Goal: Task Accomplishment & Management: Complete application form

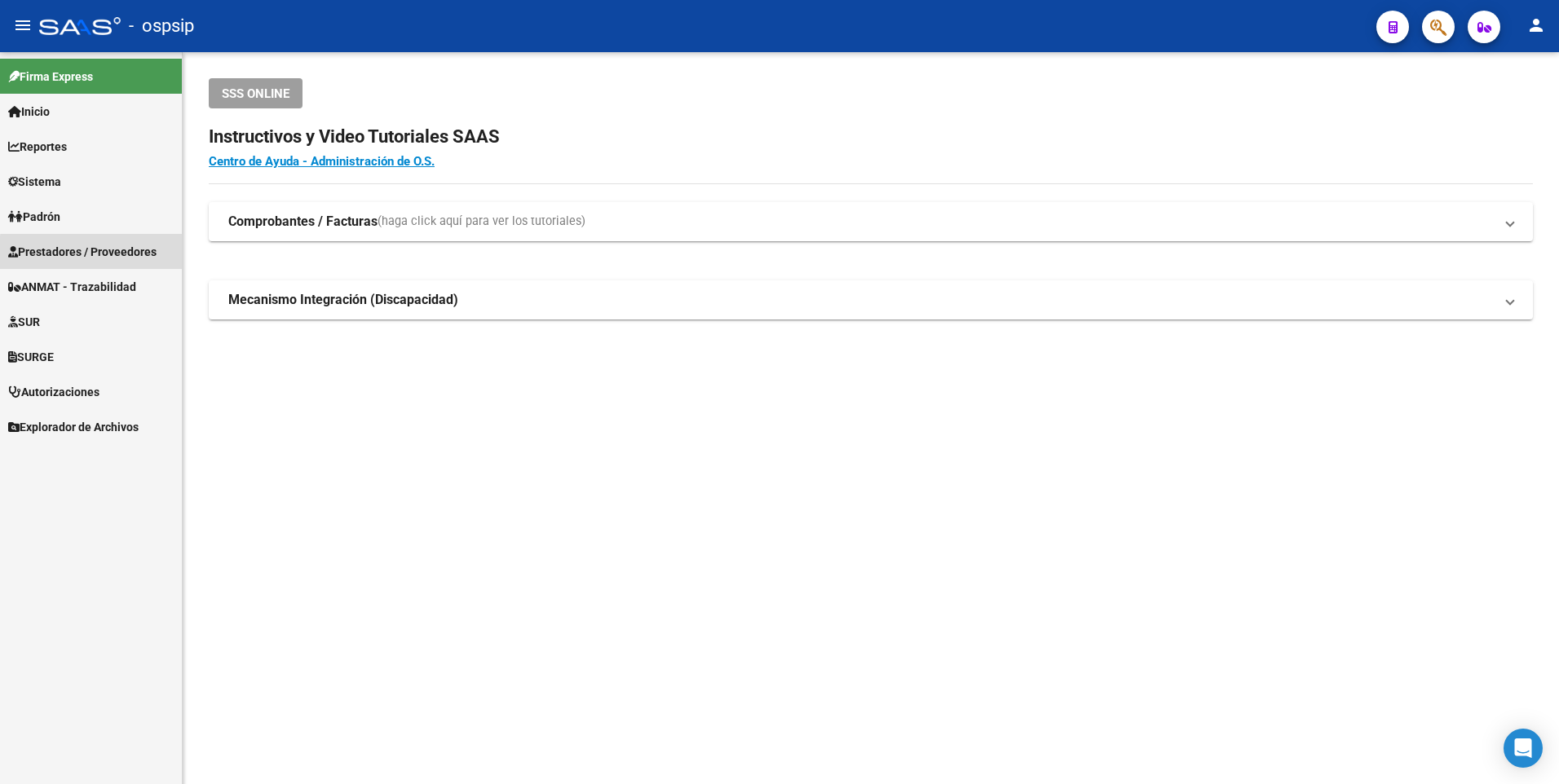
click at [139, 262] on link "Prestadores / Proveedores" at bounding box center [90, 251] width 182 height 35
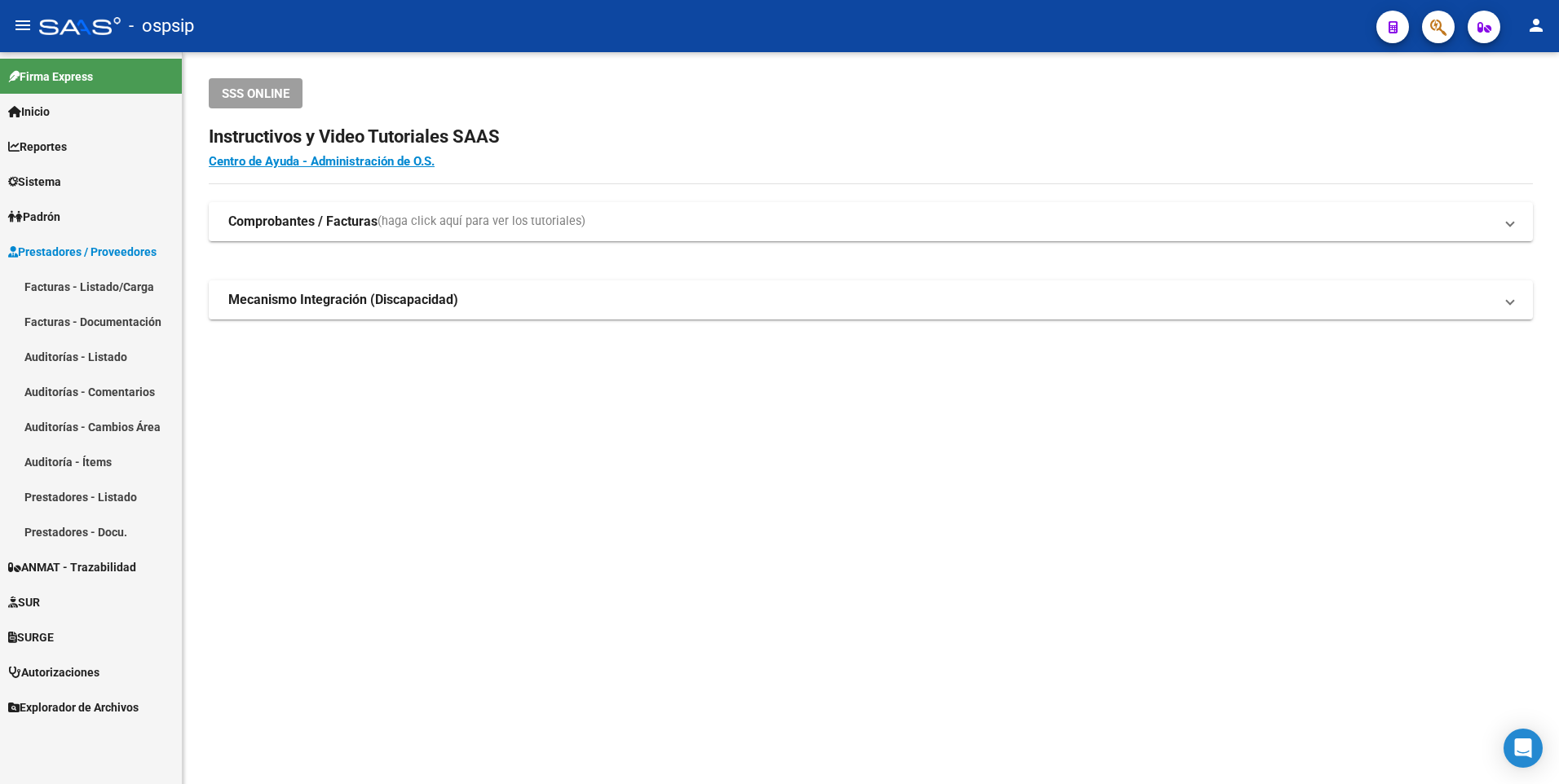
click at [100, 290] on link "Facturas - Listado/Carga" at bounding box center [90, 286] width 182 height 35
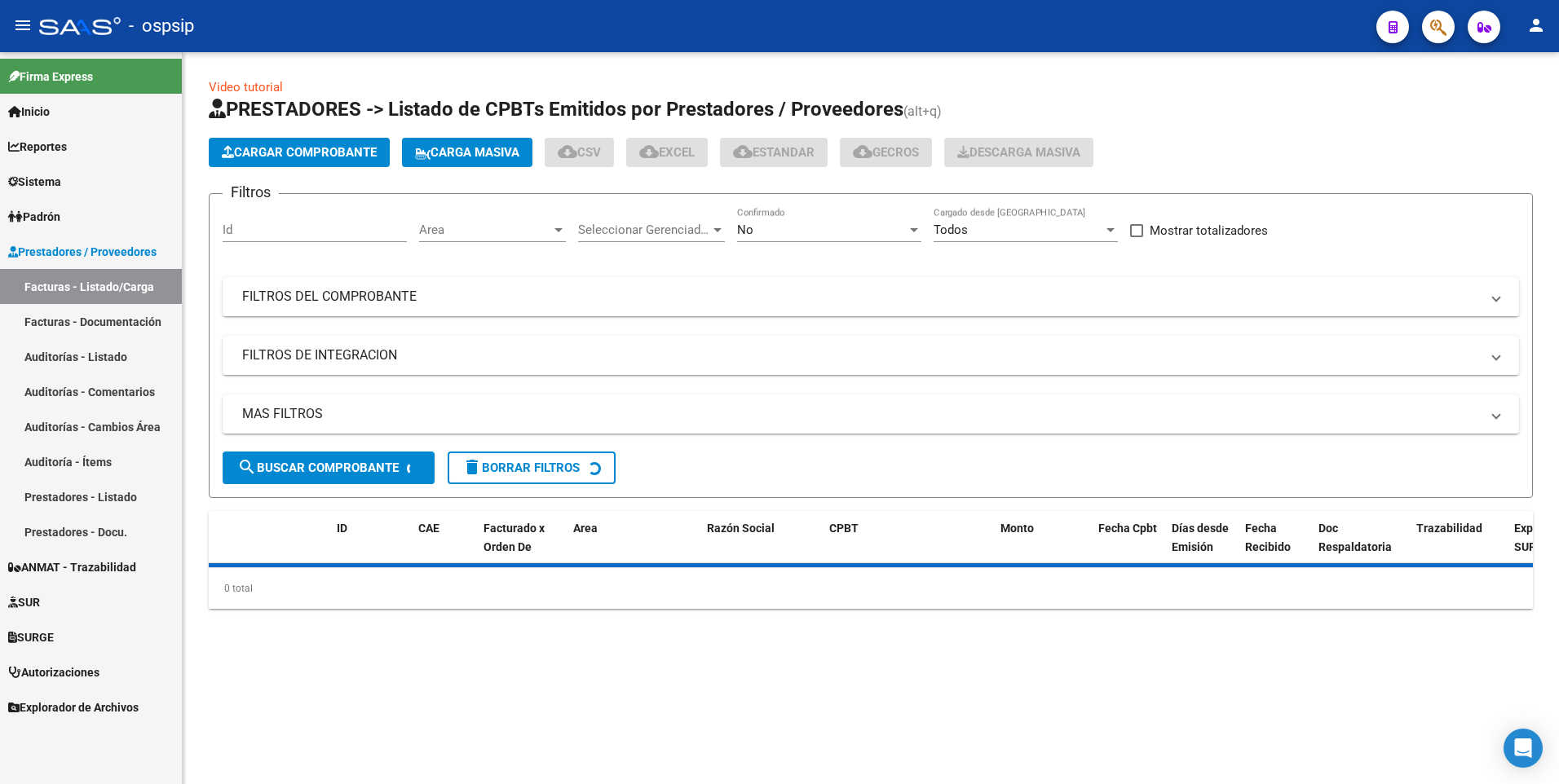
click at [279, 155] on span "Cargar Comprobante" at bounding box center [299, 152] width 155 height 15
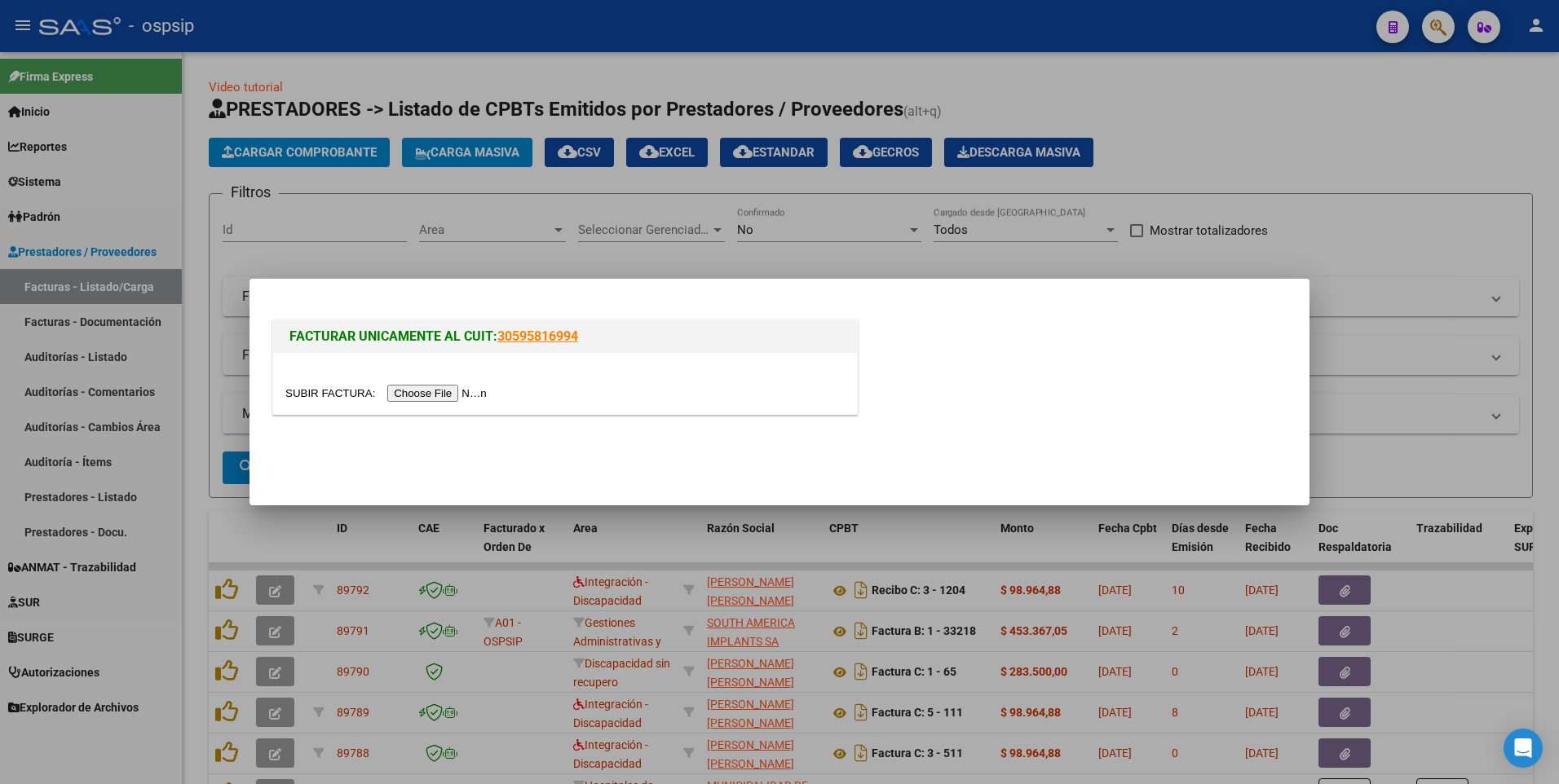
click at [469, 423] on div "FACTURAR UNICAMENTE AL CUIT: 30595816994" at bounding box center [565, 370] width 592 height 108
click at [495, 260] on div at bounding box center [780, 392] width 1559 height 784
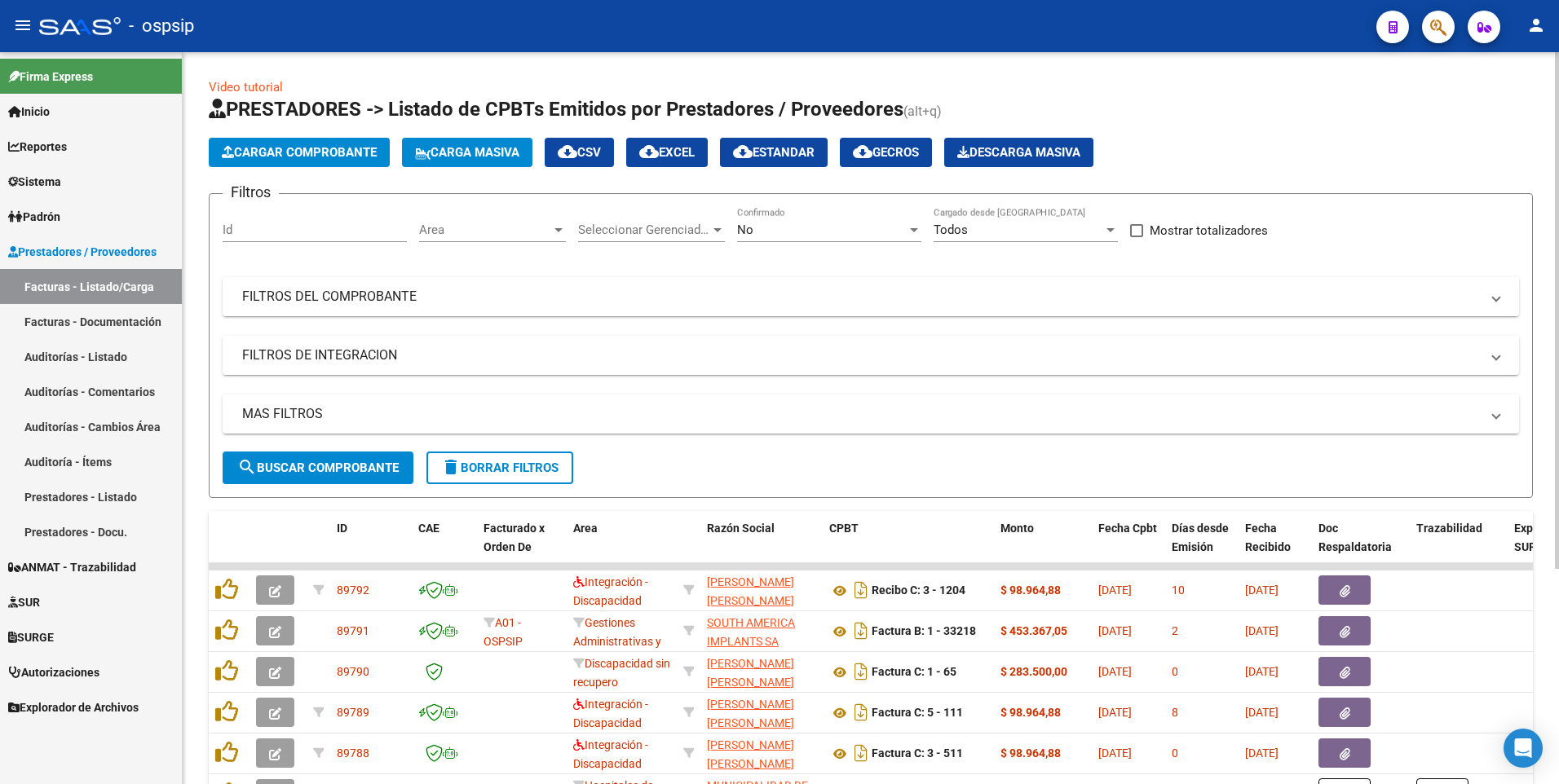
click at [342, 169] on app-list-header "PRESTADORES -> Listado de CPBTs Emitidos por Prestadores / Proveedores (alt+q) …" at bounding box center [871, 297] width 1324 height 402
click at [347, 156] on span "Cargar Comprobante" at bounding box center [299, 152] width 155 height 15
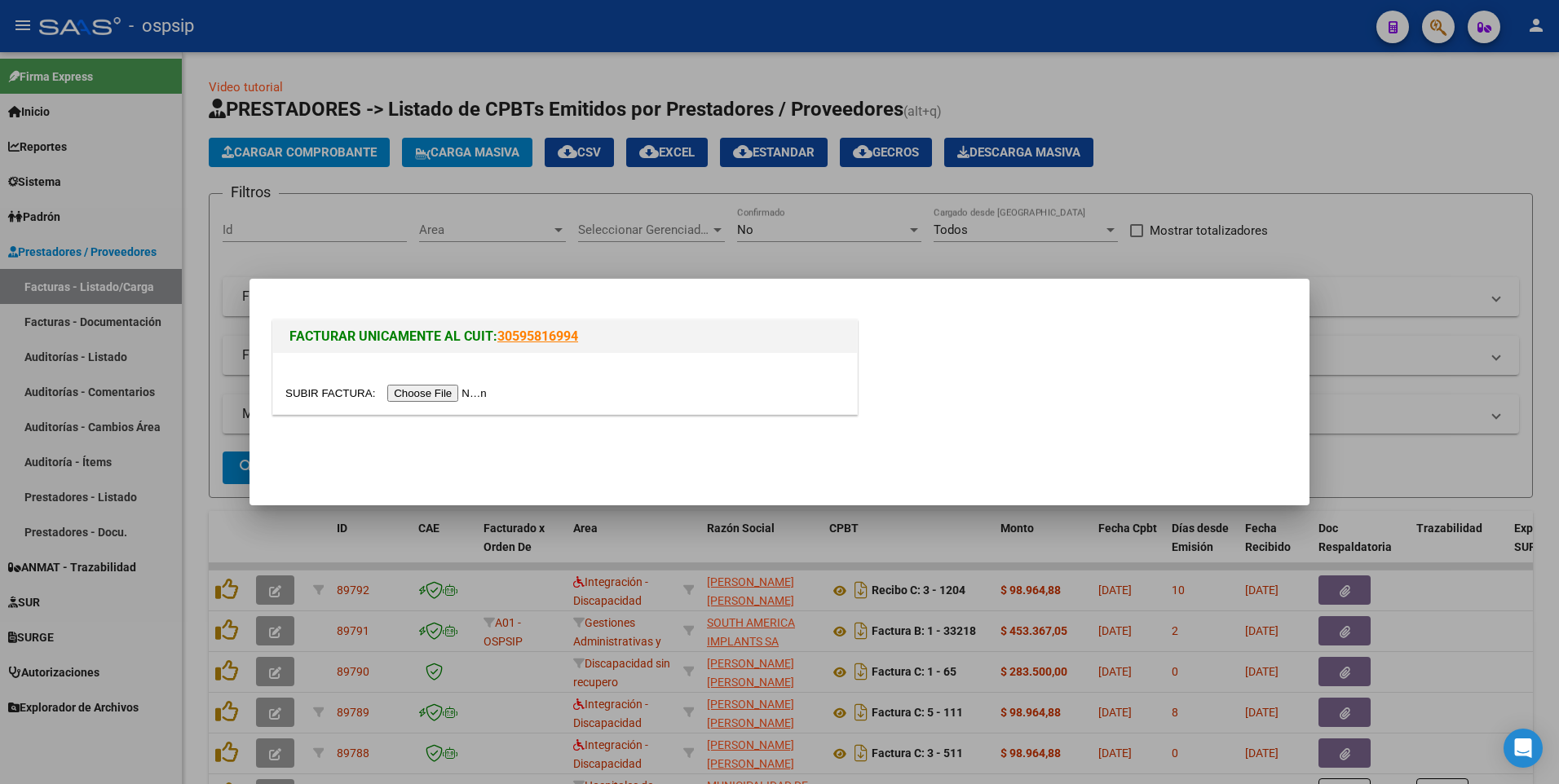
click at [415, 389] on input "file" at bounding box center [388, 393] width 206 height 17
click at [772, 40] on div at bounding box center [780, 392] width 1559 height 784
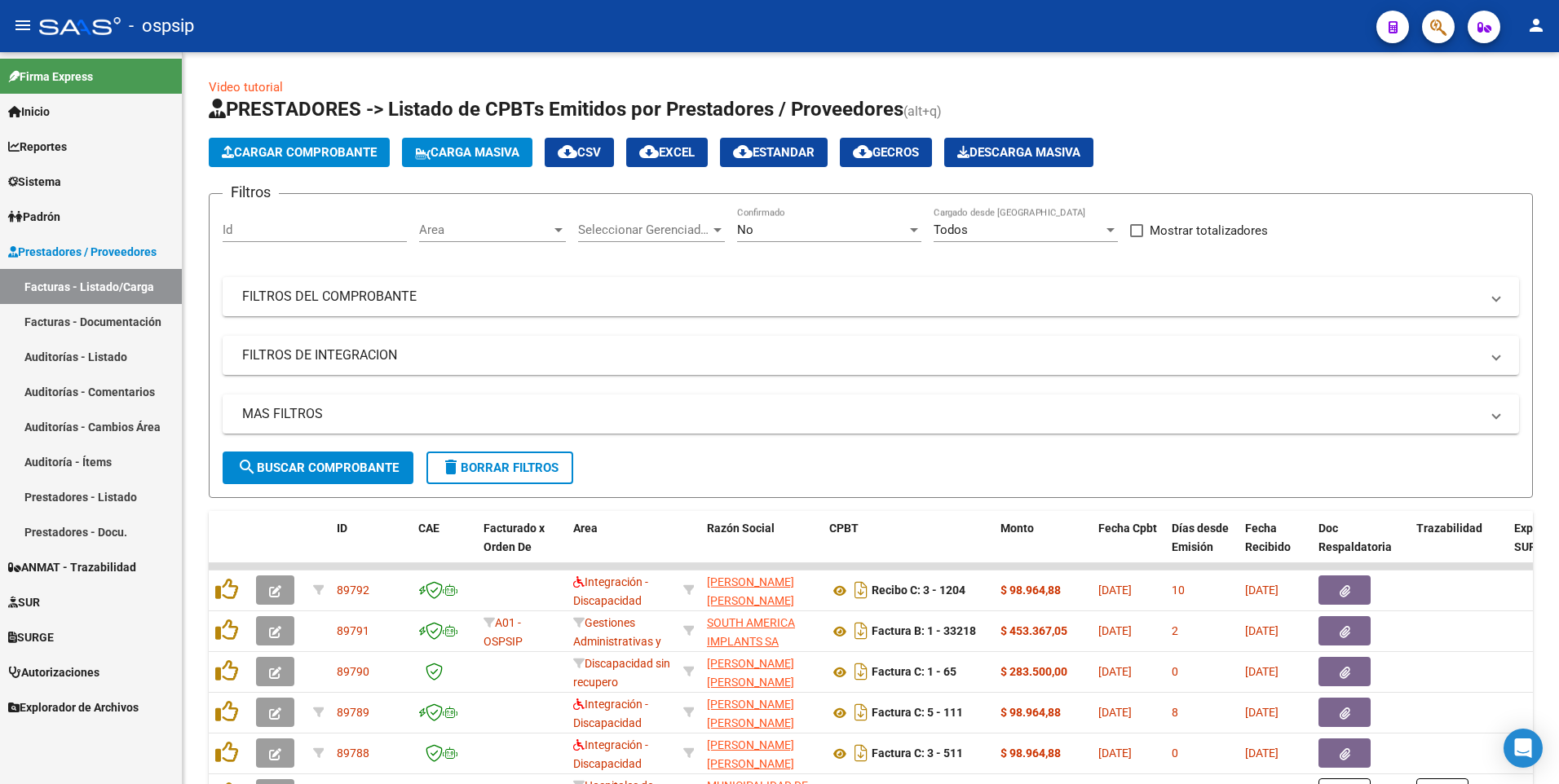
click at [79, 178] on link "Sistema" at bounding box center [90, 181] width 182 height 35
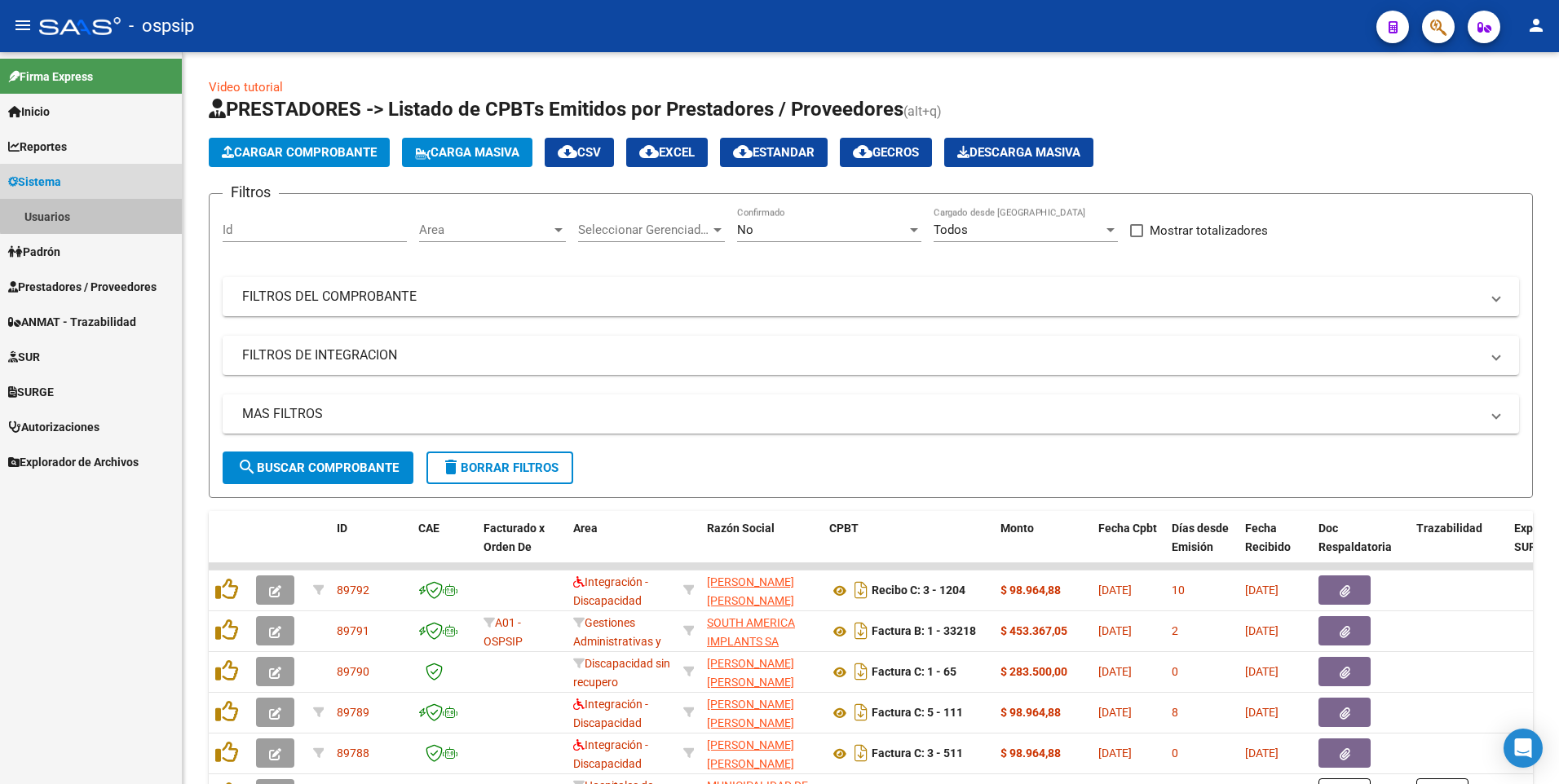
click at [96, 211] on link "Usuarios" at bounding box center [90, 216] width 182 height 35
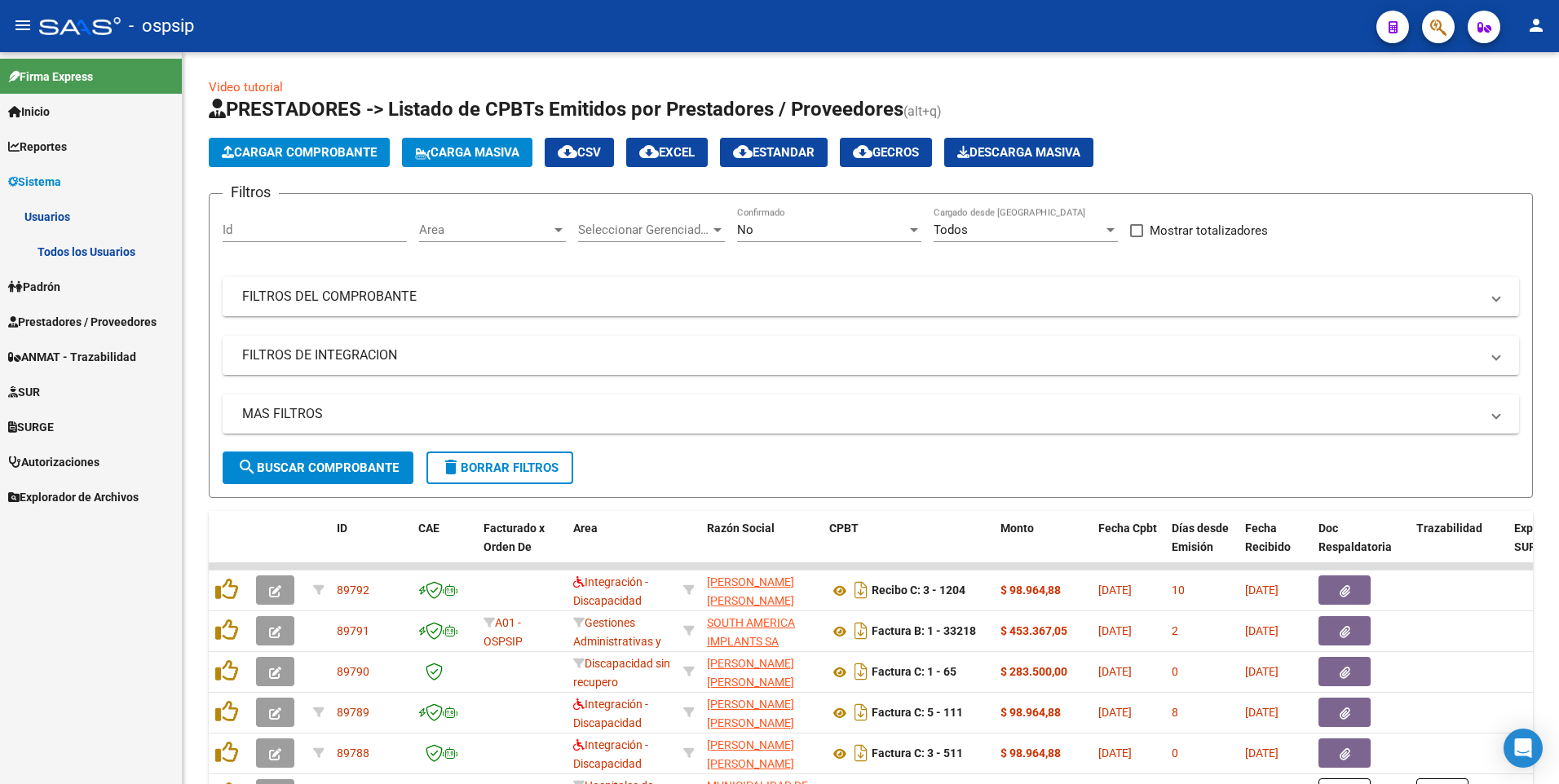
click at [119, 254] on link "Todos los Usuarios" at bounding box center [90, 251] width 182 height 35
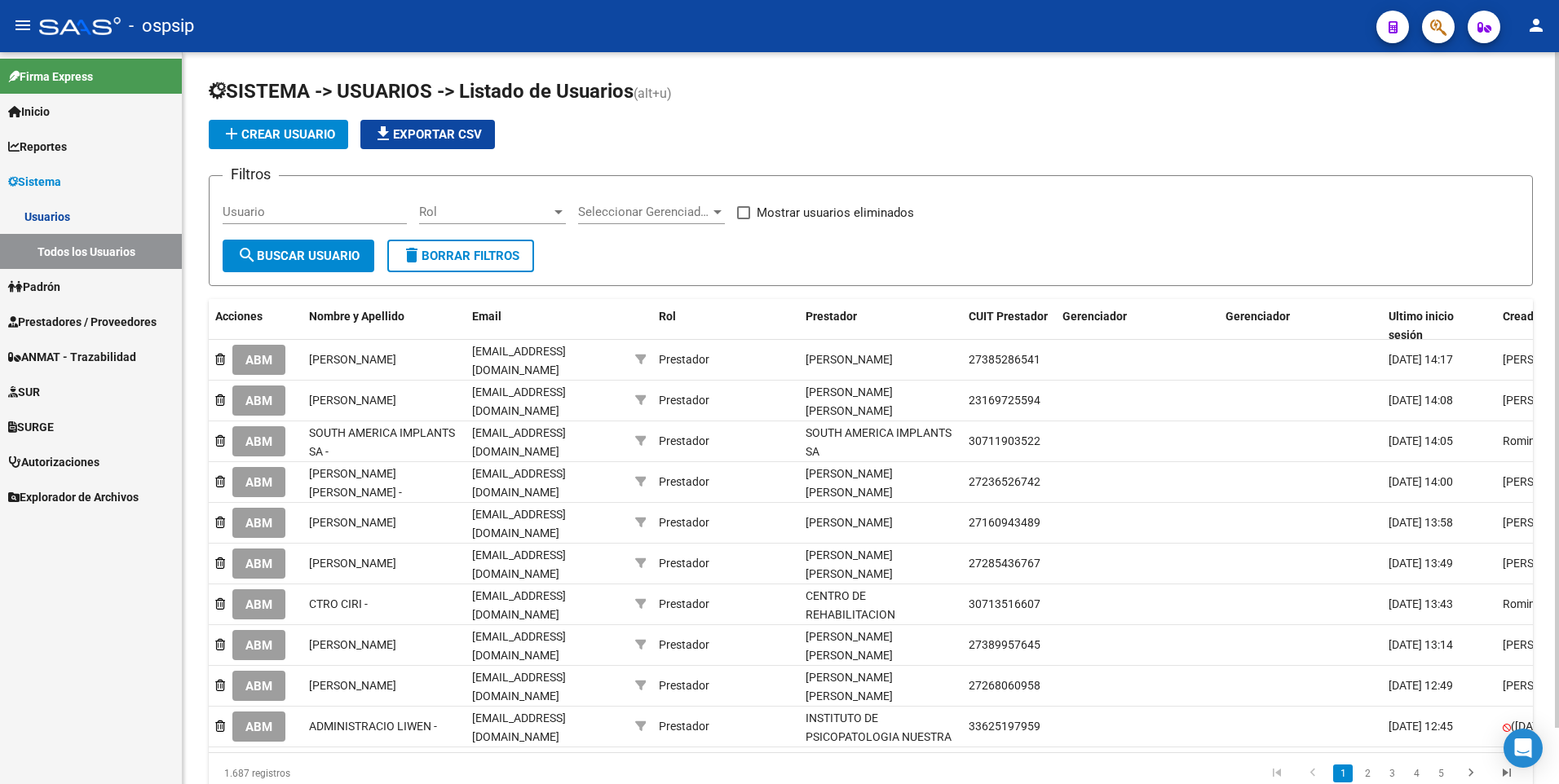
click at [260, 128] on span "add Crear Usuario" at bounding box center [278, 134] width 114 height 15
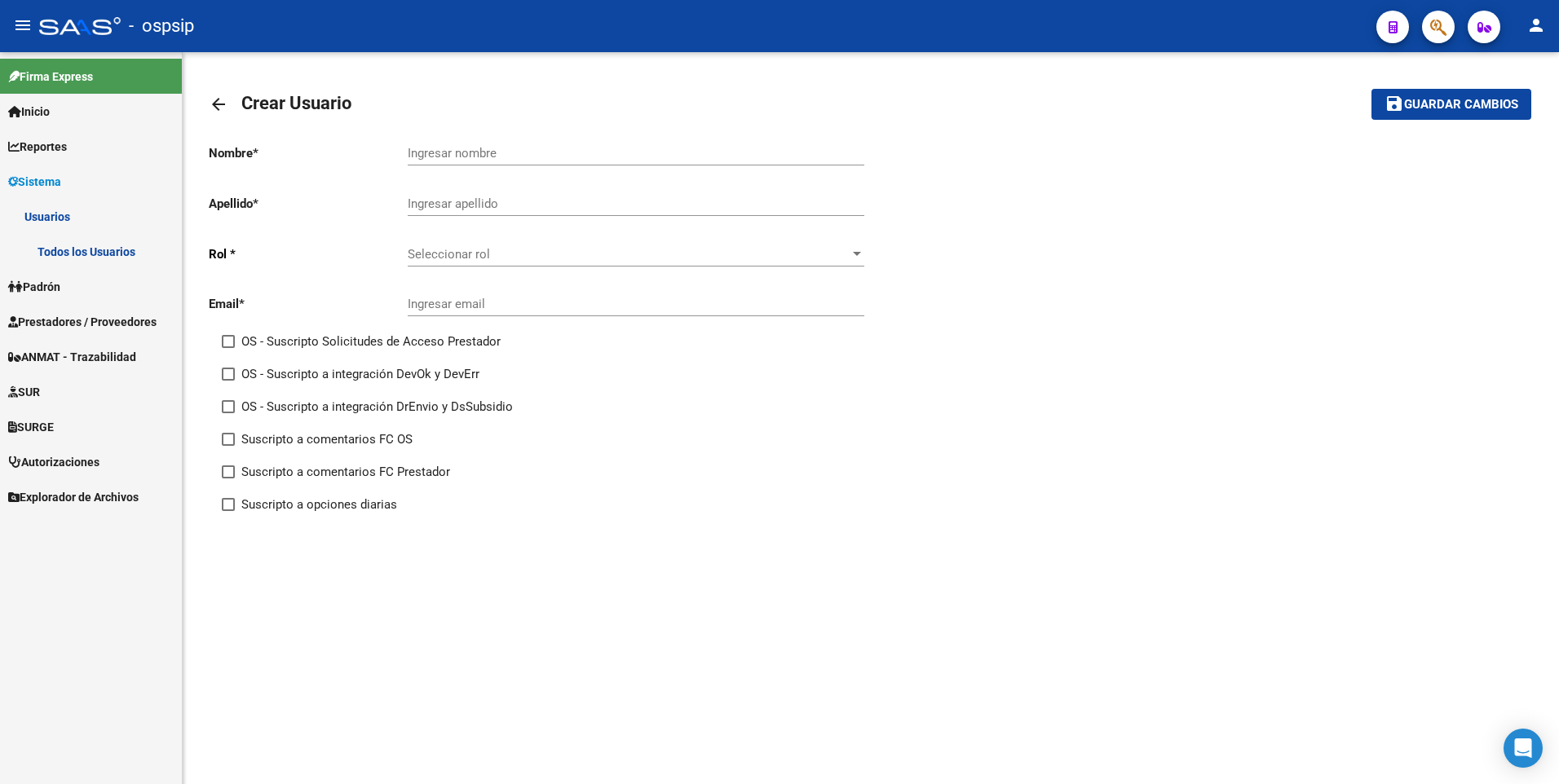
click at [588, 147] on input "Ingresar nombre" at bounding box center [636, 153] width 457 height 15
paste input "Cirugia De Avanzada SRL"
type input "Cirugia De Avanzada SRL"
click at [349, 173] on div "Nombre * Cirugia De Avanzada SRL Ingresar nombre Apellido * Ingresar apellido R…" at bounding box center [540, 328] width 662 height 397
click at [459, 206] on input "Ingresar apellido" at bounding box center [636, 204] width 457 height 15
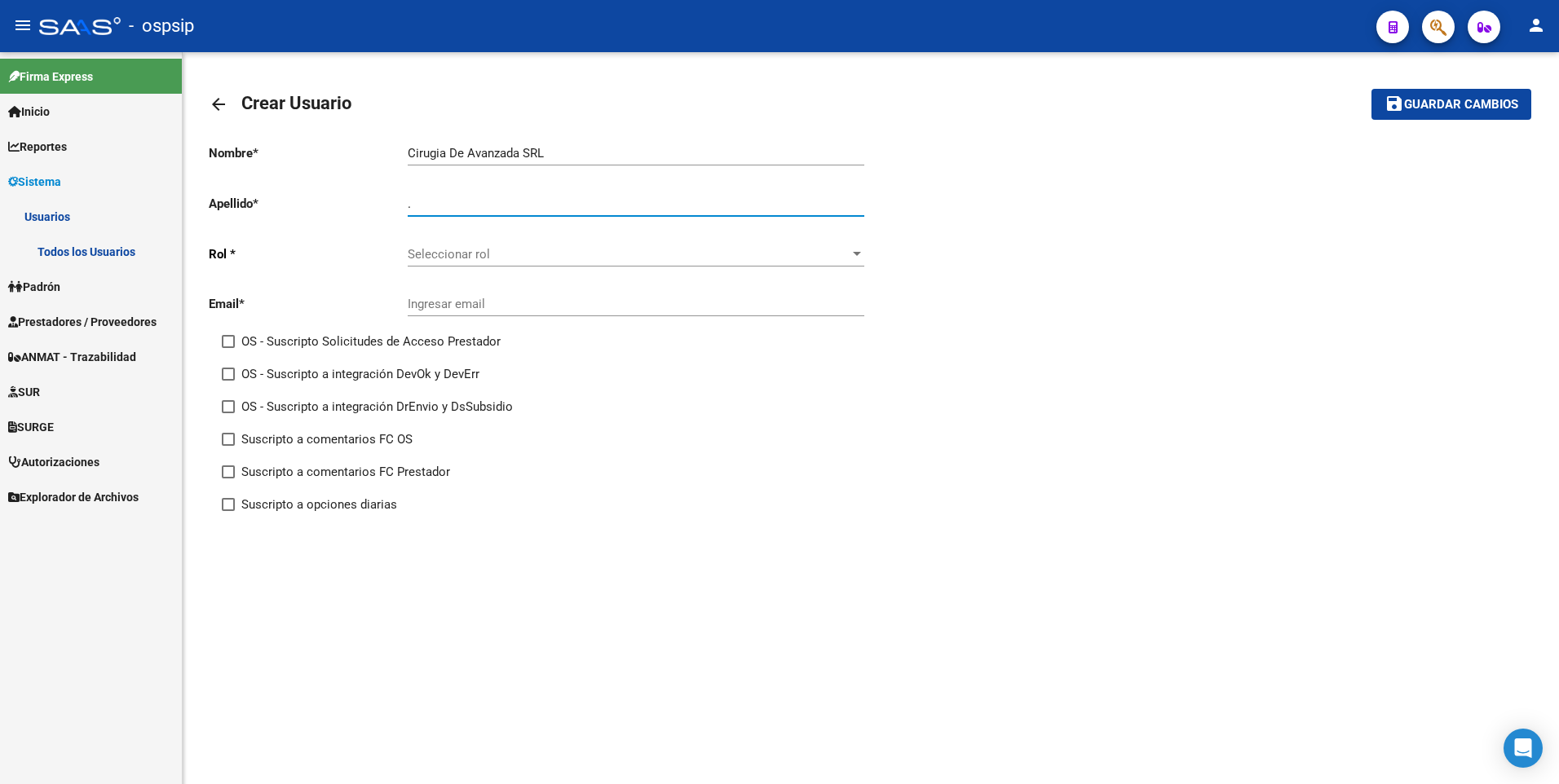
type input "."
click at [831, 254] on span "Seleccionar rol" at bounding box center [629, 254] width 442 height 15
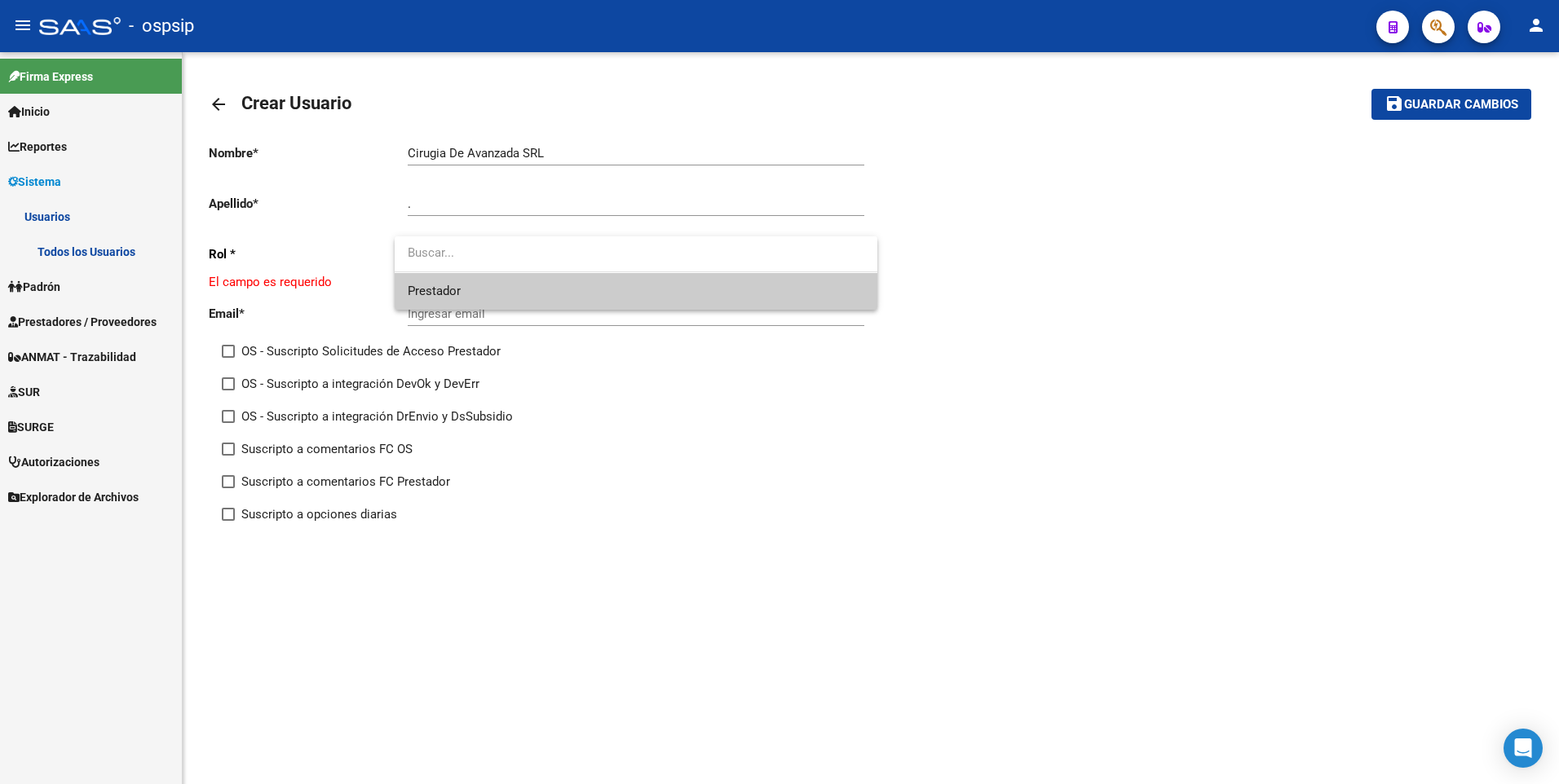
click at [633, 294] on span "Prestador" at bounding box center [636, 291] width 457 height 36
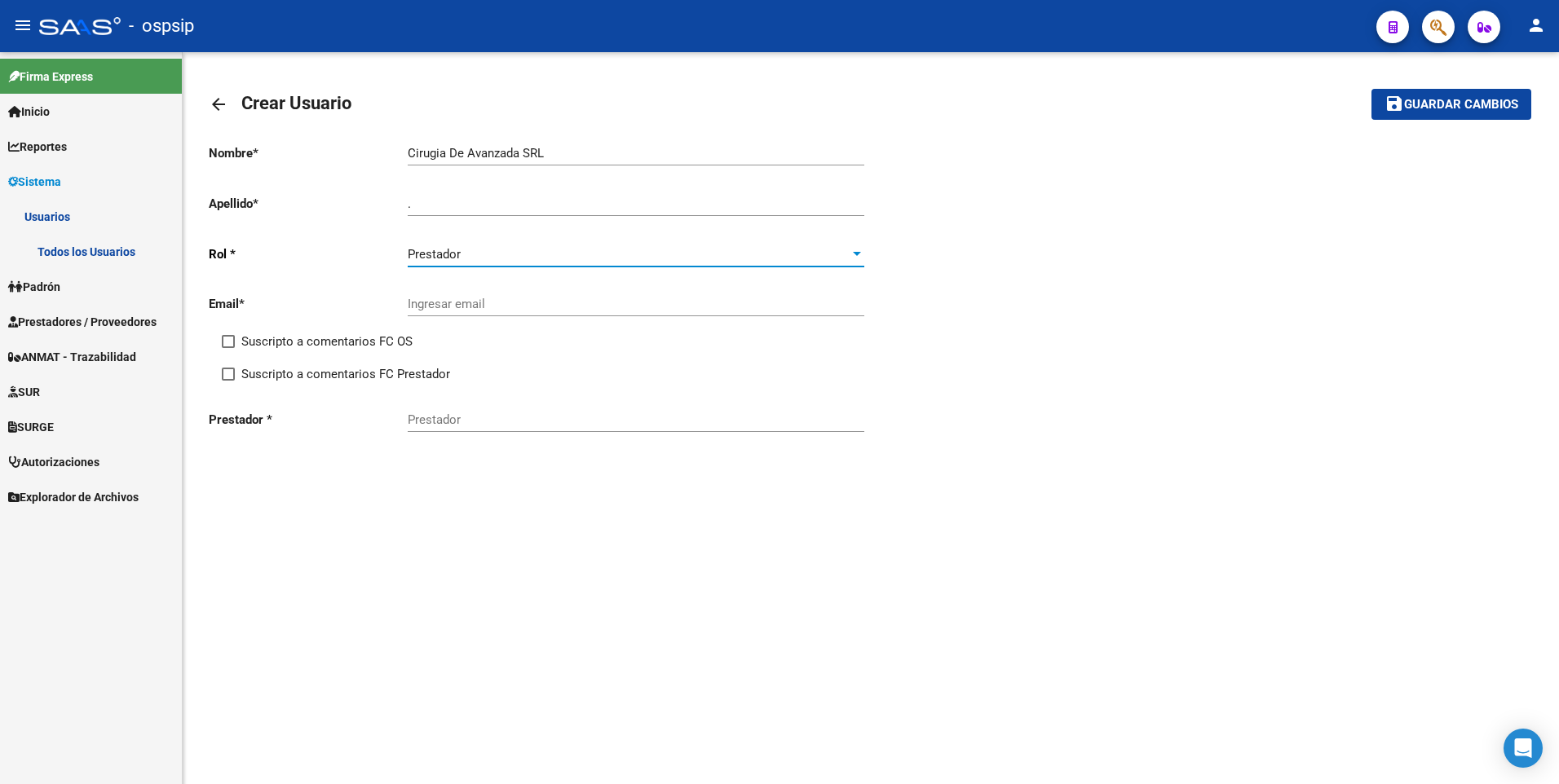
click at [512, 302] on input "Ingresar email" at bounding box center [636, 304] width 457 height 15
paste input "[EMAIL_ADDRESS][DOMAIN_NAME]"
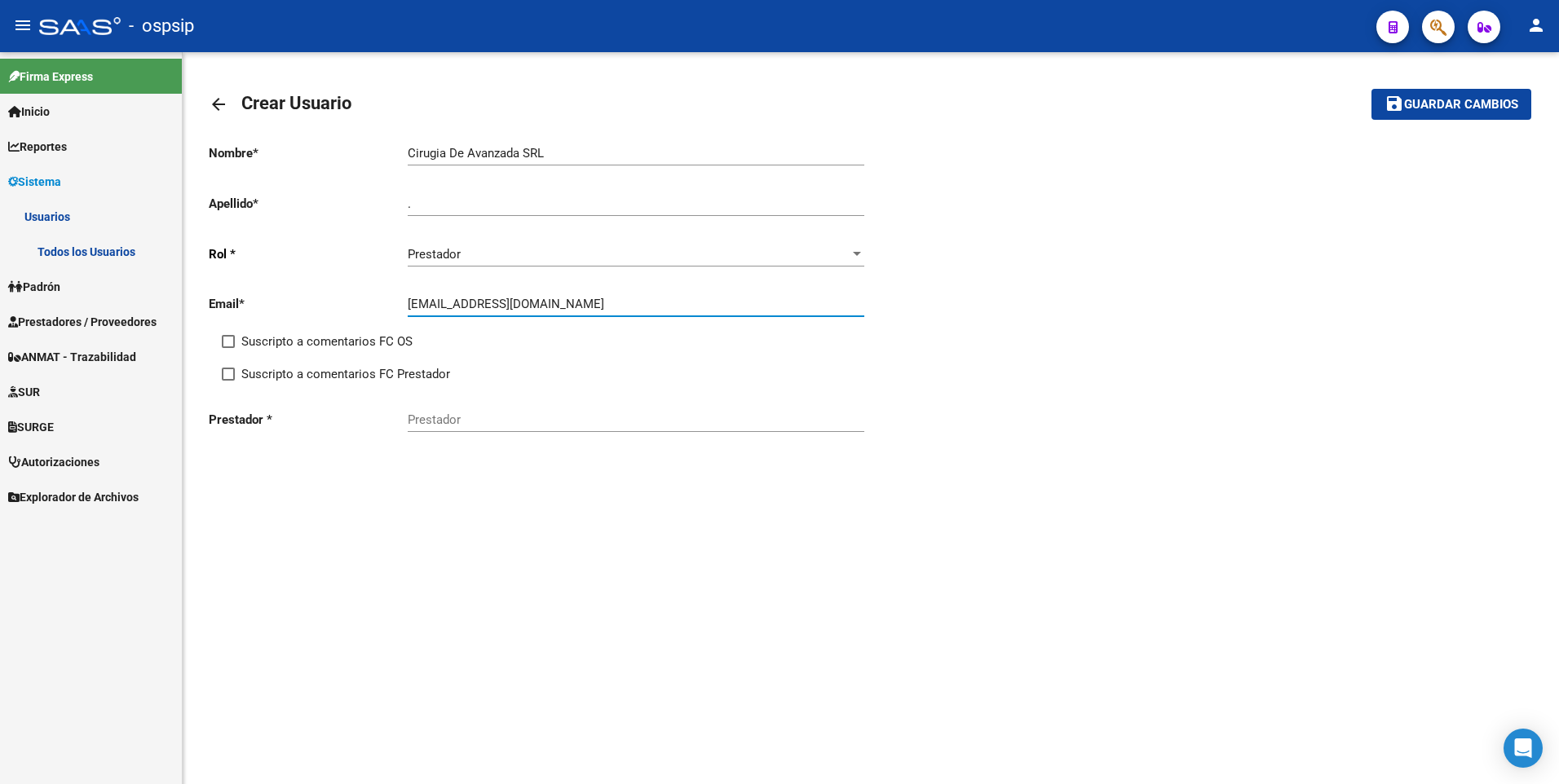
type input "[EMAIL_ADDRESS][DOMAIN_NAME]"
click at [498, 418] on input "Prestador" at bounding box center [636, 420] width 457 height 15
paste input "30709072818"
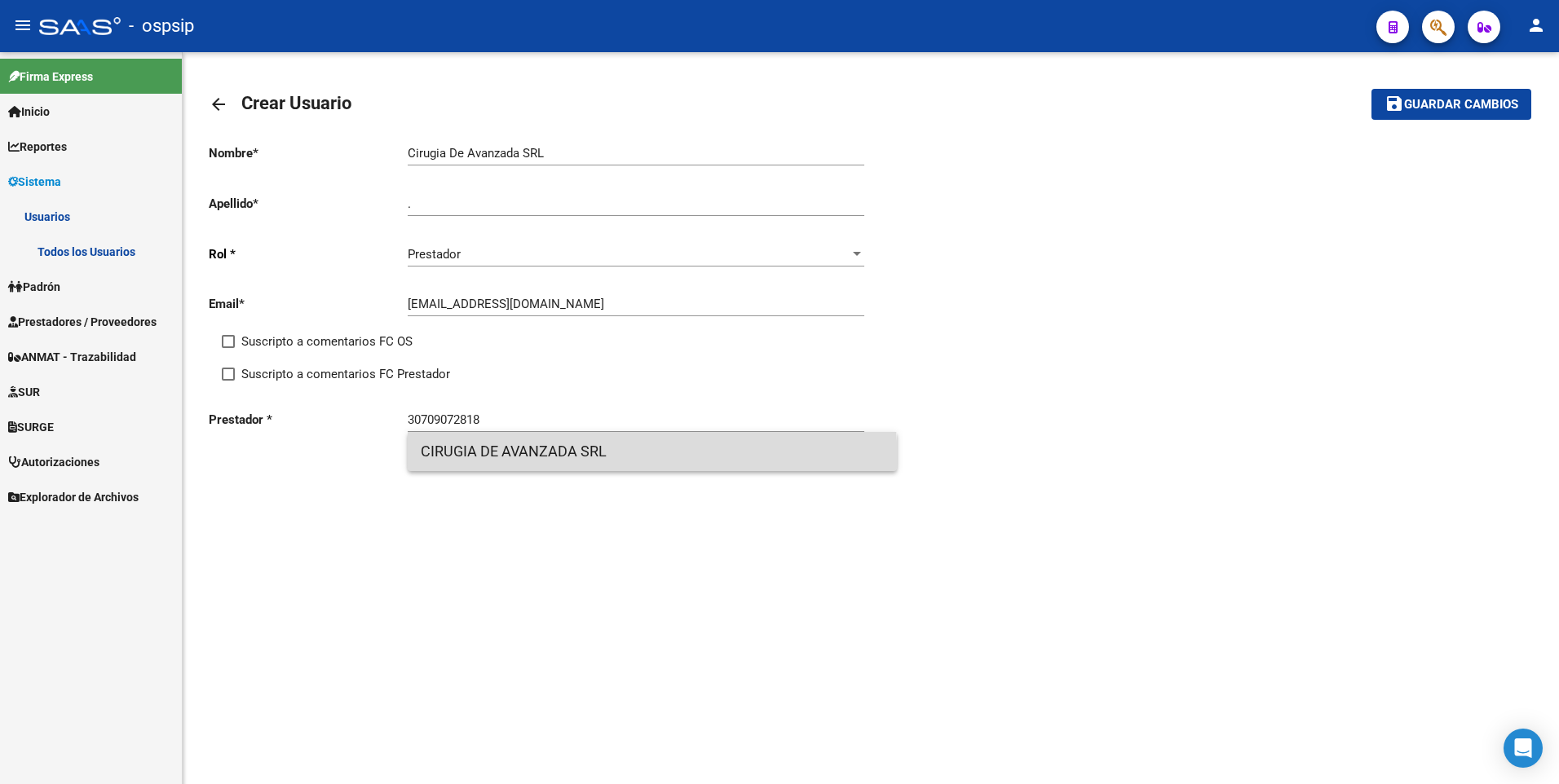
click at [538, 464] on span "CIRUGIA DE AVANZADA SRL" at bounding box center [652, 451] width 464 height 39
type input "CIRUGIA DE AVANZADA SRL"
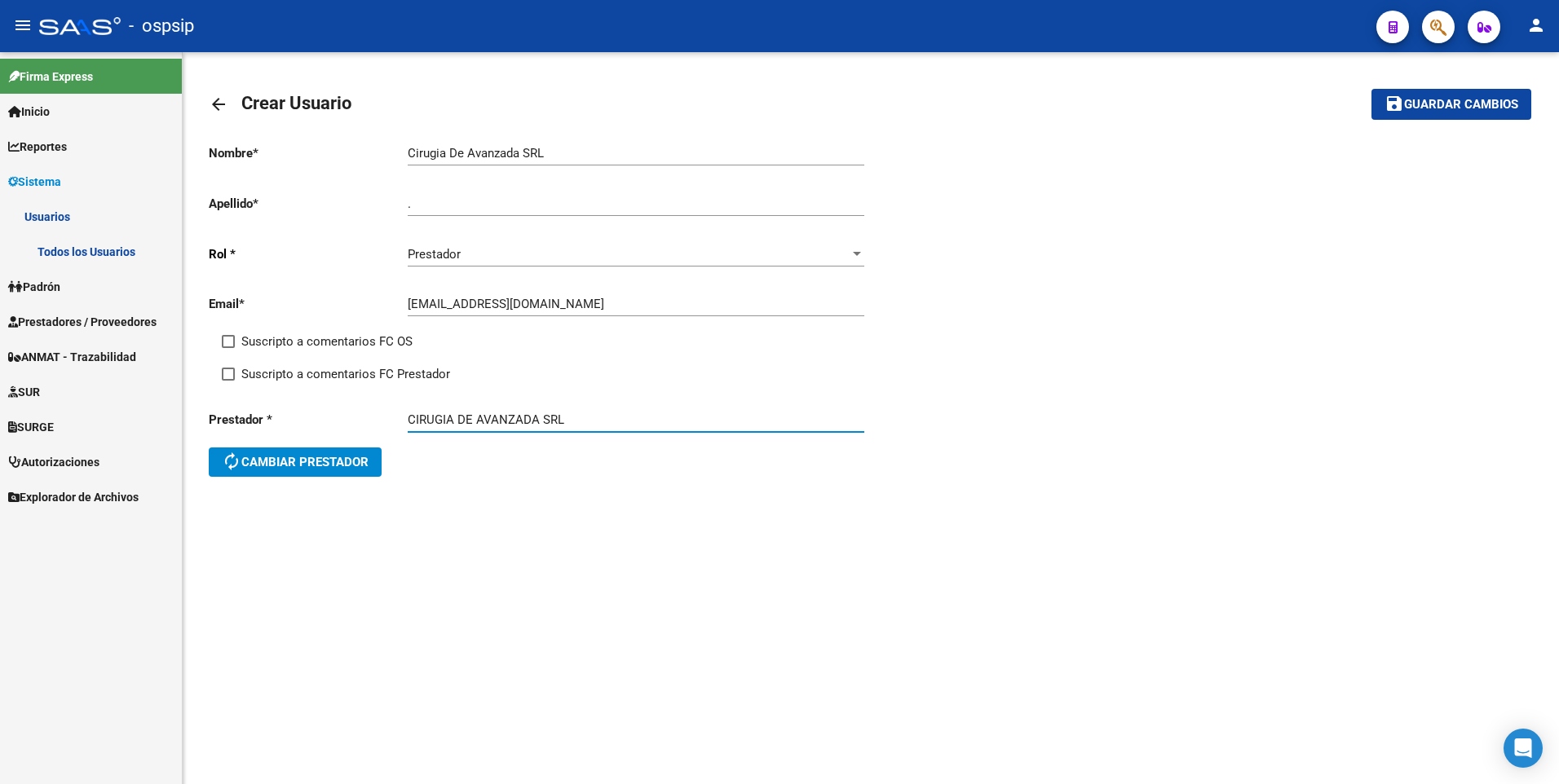
click at [1456, 102] on span "Guardar cambios" at bounding box center [1461, 105] width 114 height 15
